Goal: Check status: Check status

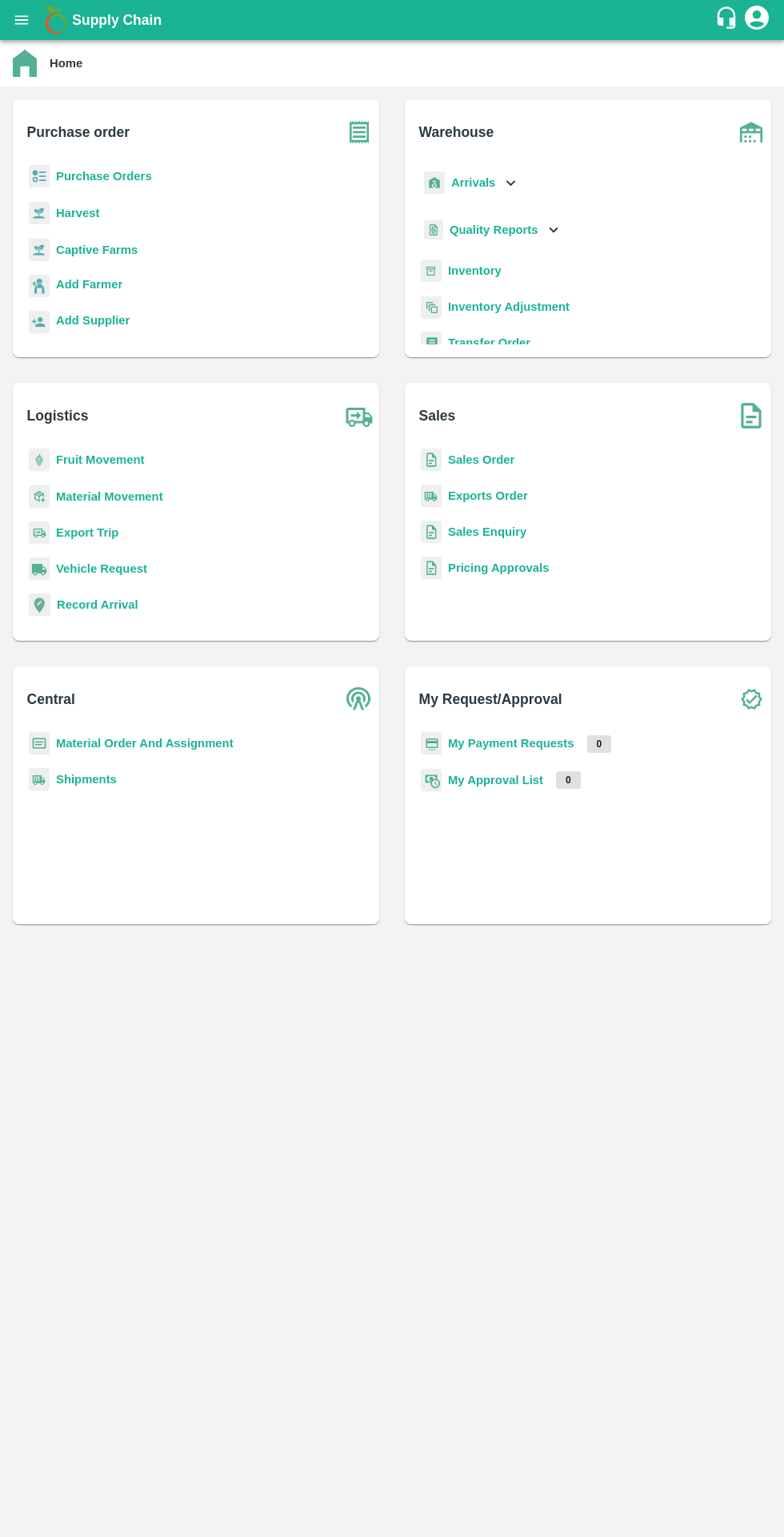
click at [130, 181] on b "Purchase Orders" at bounding box center [104, 176] width 96 height 13
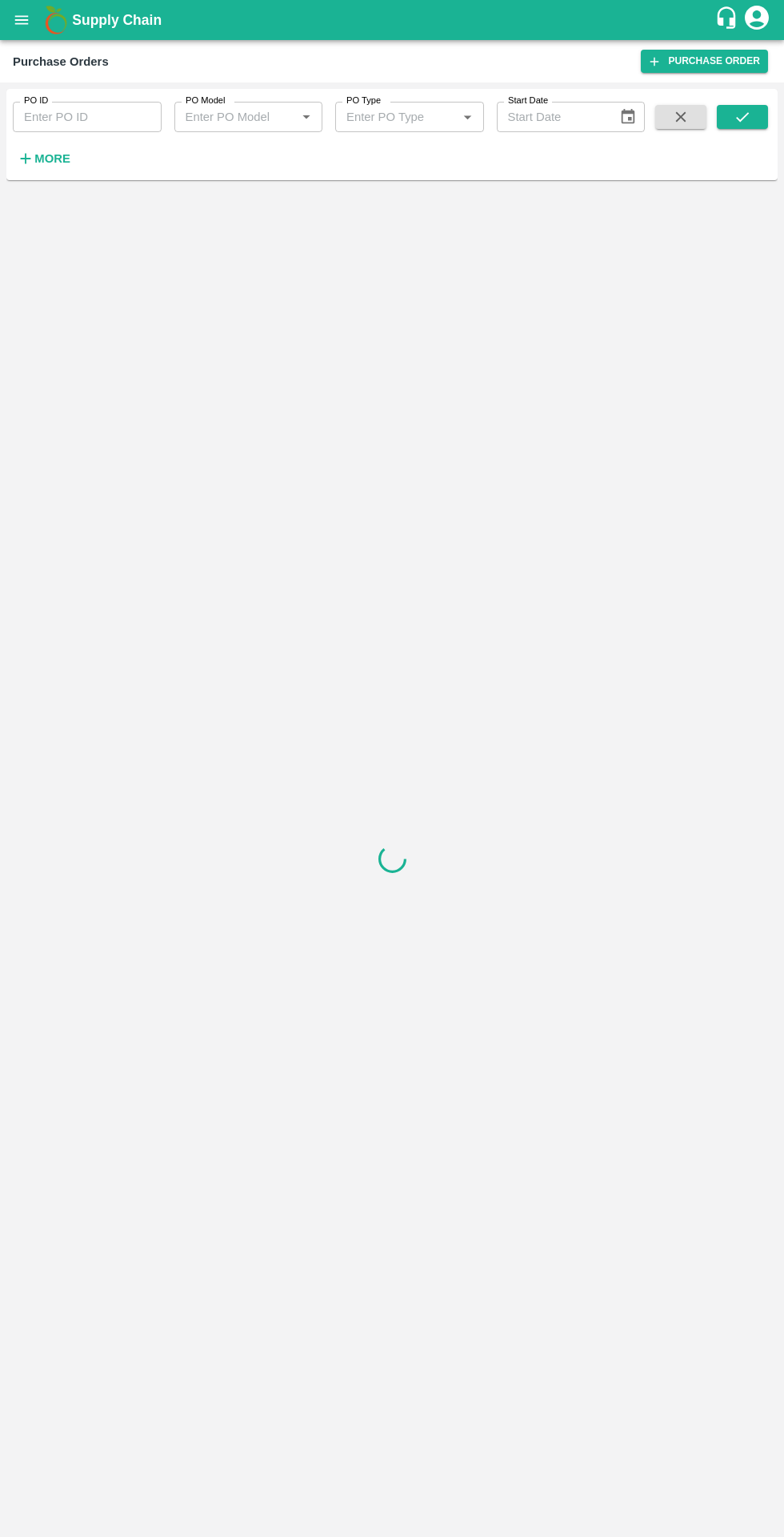
click at [111, 117] on input "PO ID" at bounding box center [87, 117] width 149 height 30
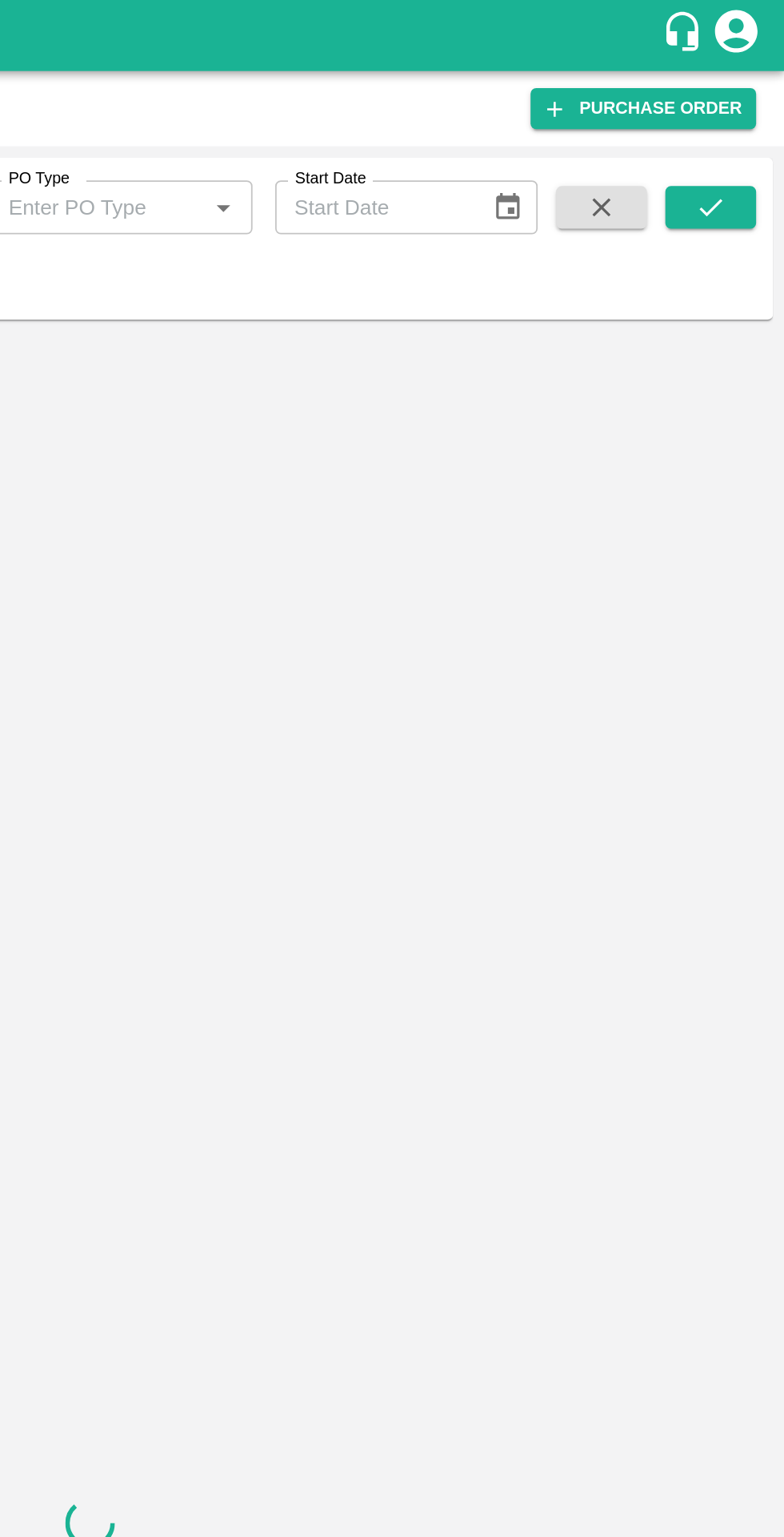
type input "177676"
click at [737, 126] on button "submit" at bounding box center [743, 117] width 51 height 24
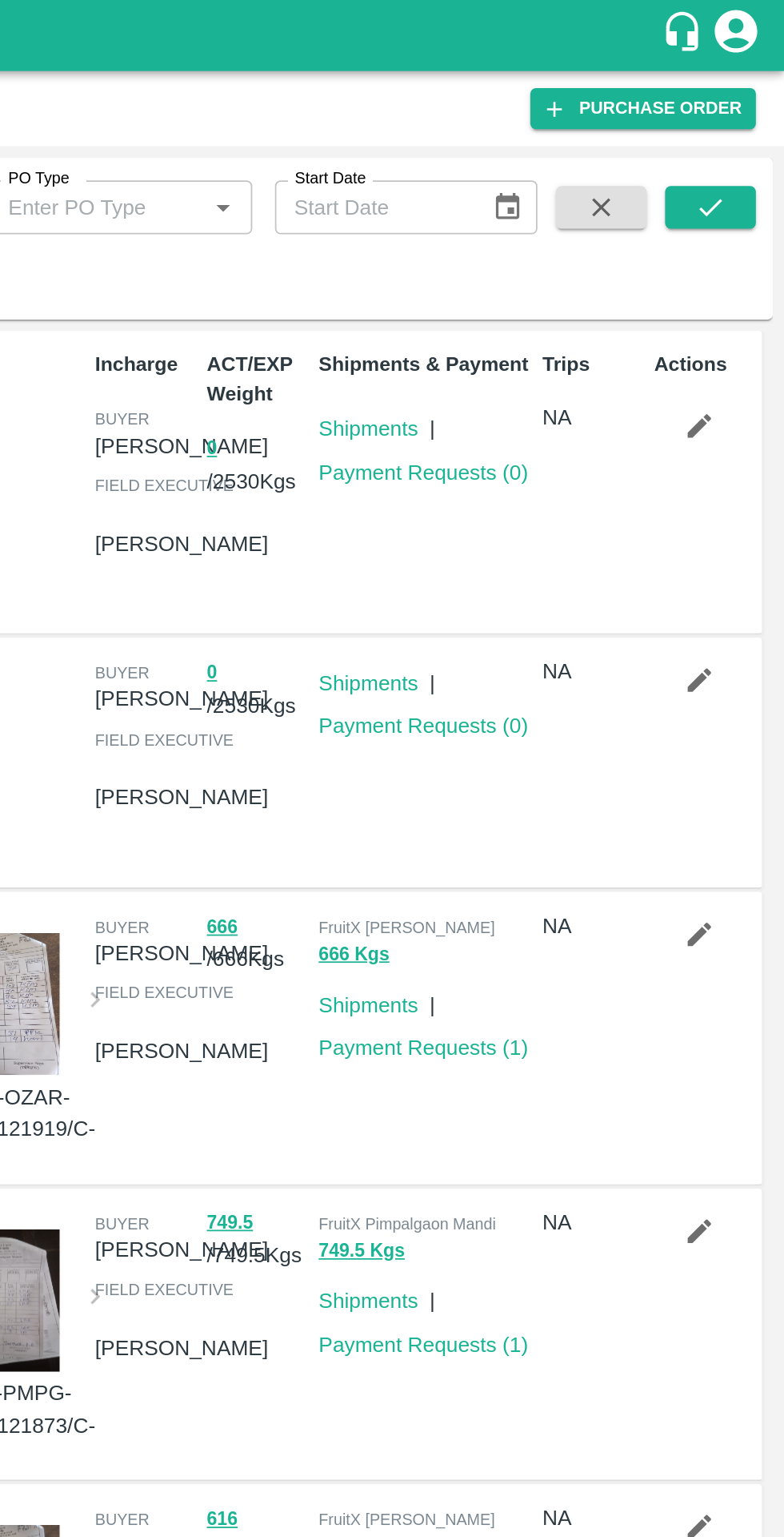
click at [750, 111] on icon "submit" at bounding box center [743, 117] width 17 height 17
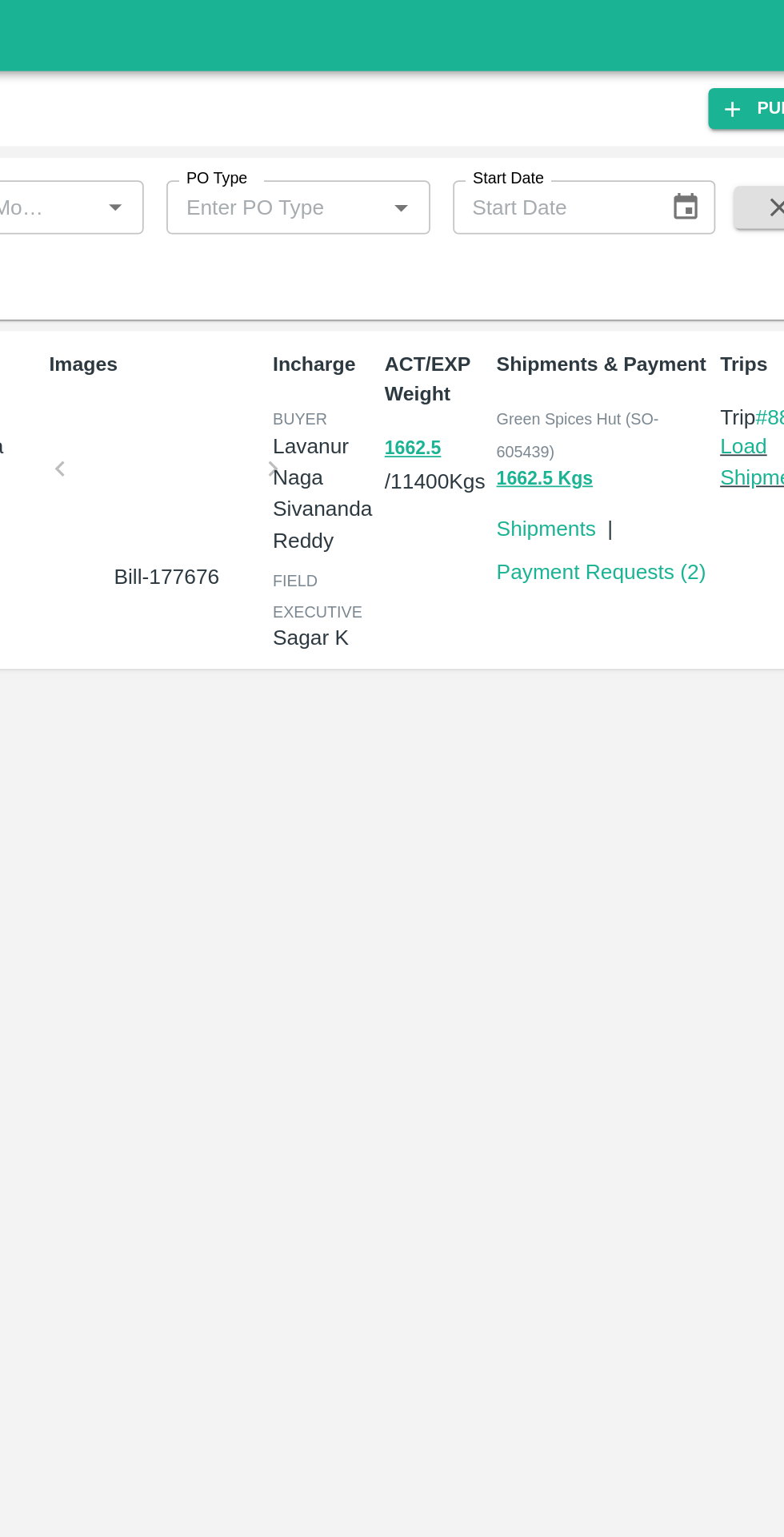
click at [598, 316] on link "Payment Requests ( 2 )" at bounding box center [580, 322] width 118 height 13
